Goal: Entertainment & Leisure: Consume media (video, audio)

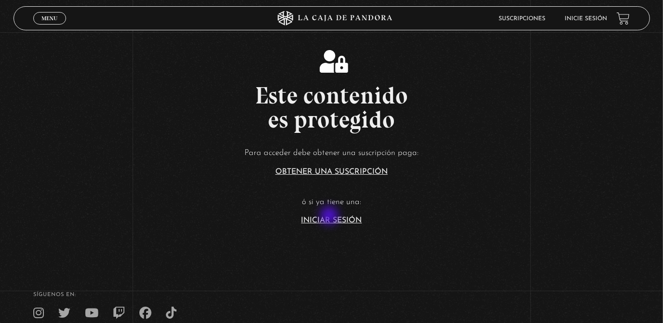
click at [330, 217] on link "Iniciar Sesión" at bounding box center [331, 221] width 61 height 8
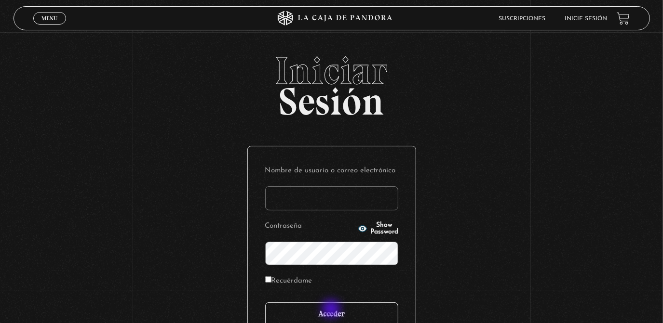
type input "[EMAIL_ADDRESS][DOMAIN_NAME]"
click at [332, 310] on input "Acceder" at bounding box center [331, 315] width 133 height 24
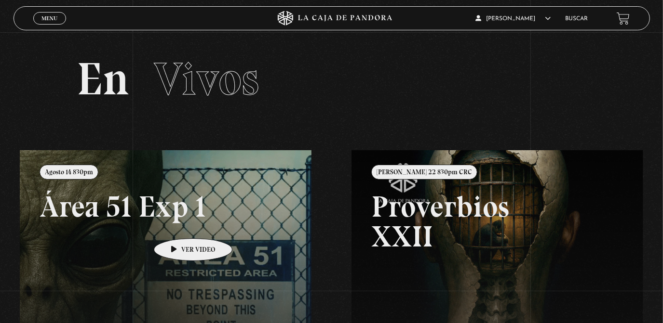
click at [178, 224] on link at bounding box center [351, 311] width 663 height 323
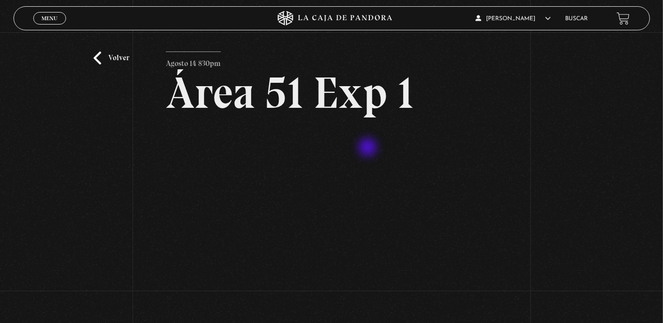
scroll to position [43, 0]
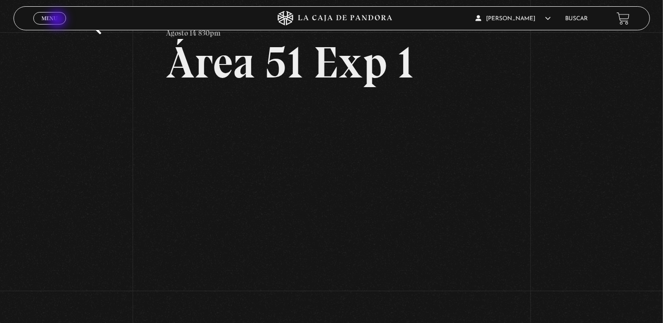
click at [58, 20] on link "Menu Cerrar" at bounding box center [49, 18] width 33 height 13
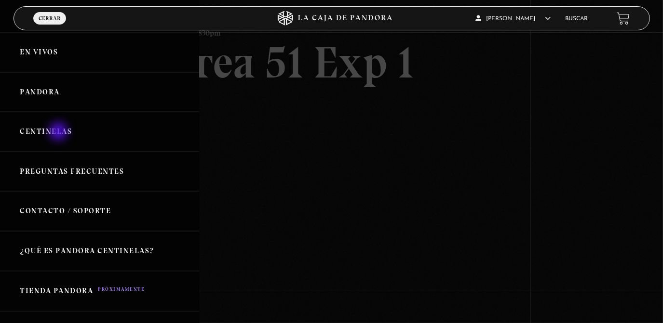
click at [59, 133] on link "Centinelas" at bounding box center [99, 132] width 199 height 40
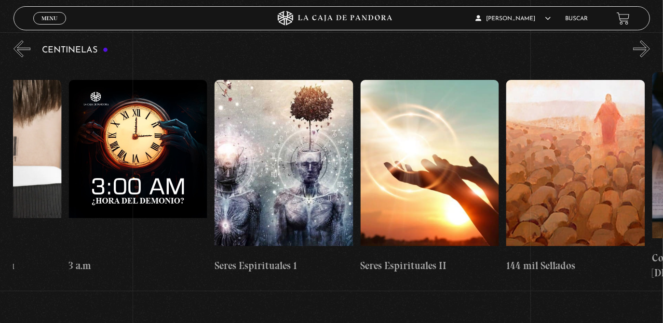
scroll to position [0, 13067]
click at [296, 187] on figure at bounding box center [283, 167] width 138 height 174
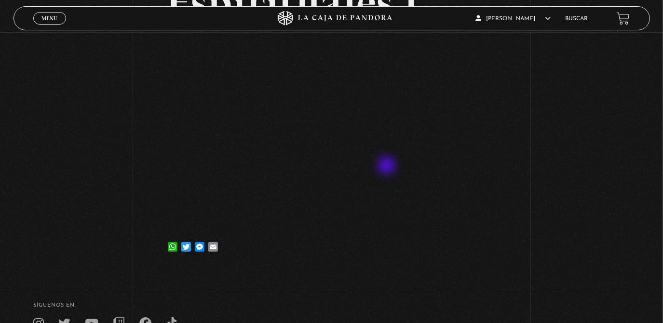
scroll to position [143, 0]
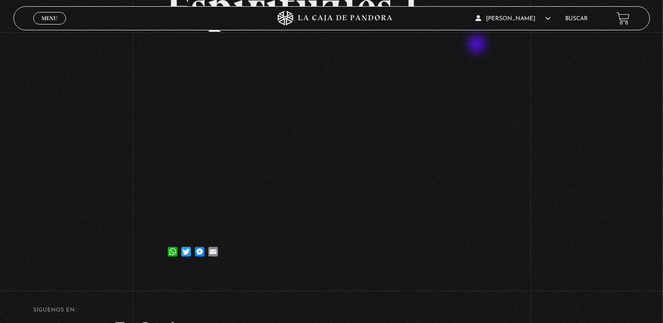
click at [8, 248] on div "Volver 6 julio, 2021 Seres Espirituales 1 WhatsApp Twitter Messenger Email" at bounding box center [331, 81] width 663 height 385
click at [47, 22] on link "Menu Cerrar" at bounding box center [49, 18] width 33 height 13
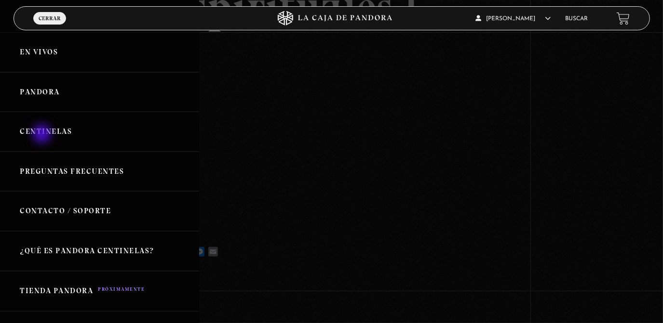
click at [43, 135] on link "Centinelas" at bounding box center [99, 132] width 199 height 40
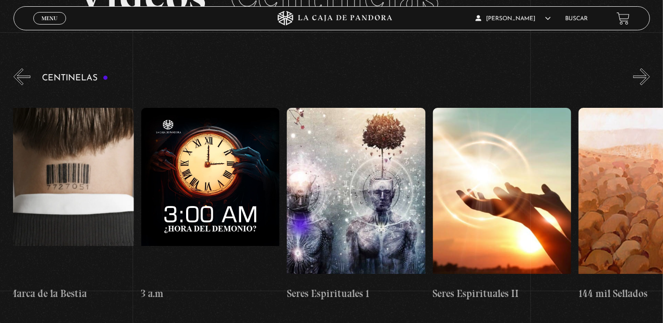
scroll to position [0, 12992]
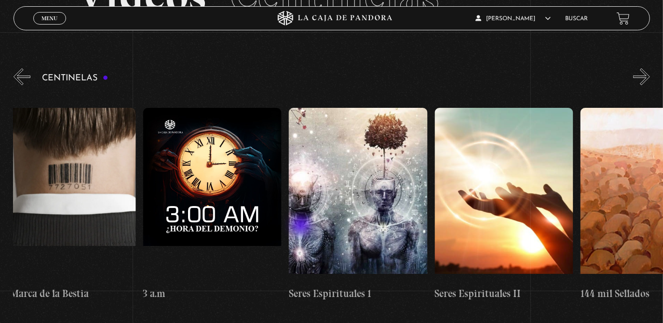
click at [354, 175] on figure at bounding box center [358, 195] width 138 height 174
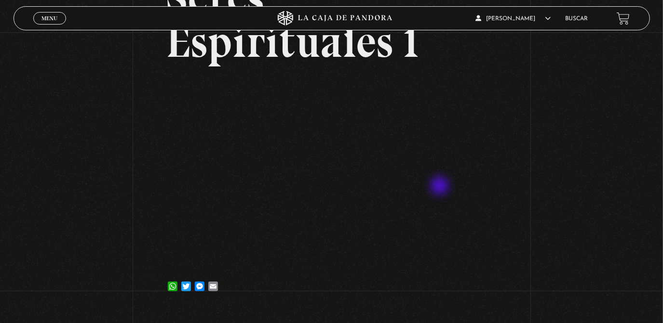
scroll to position [110, 0]
